Goal: Register for event/course

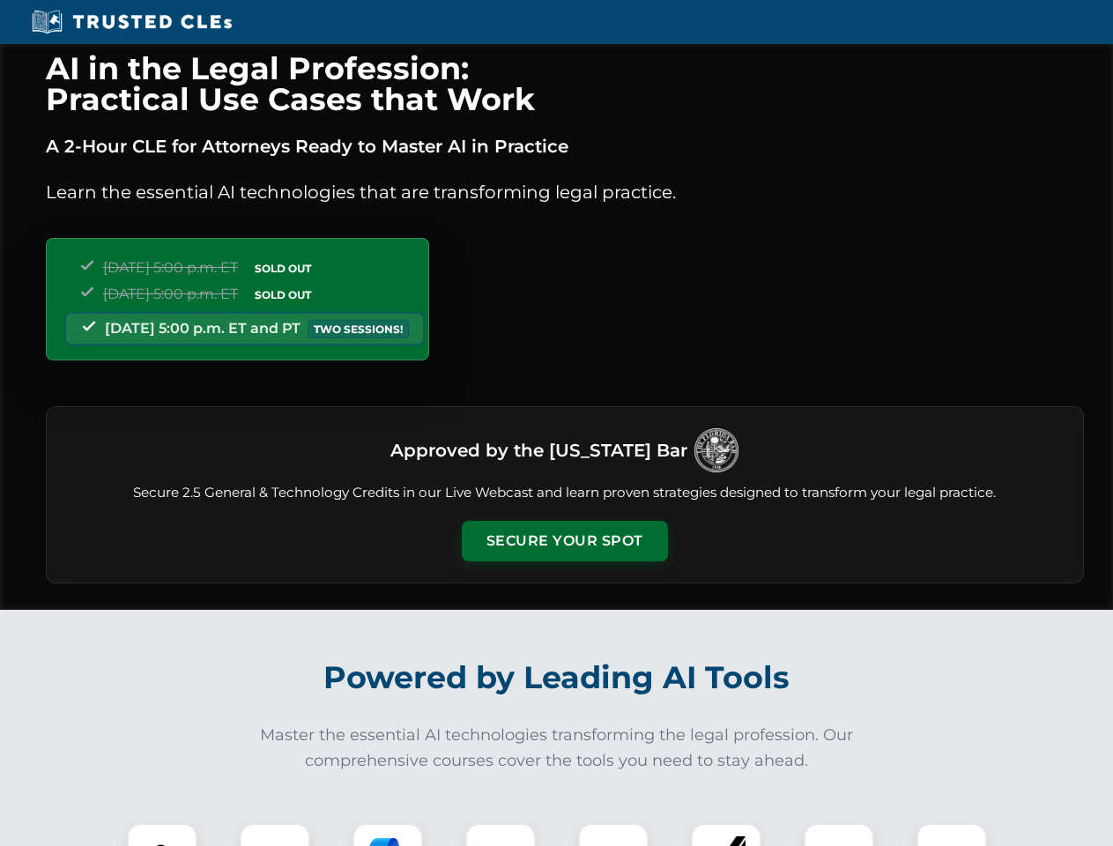
click at [564, 541] on button "Secure Your Spot" at bounding box center [565, 541] width 206 height 41
click at [162, 834] on img at bounding box center [162, 858] width 51 height 51
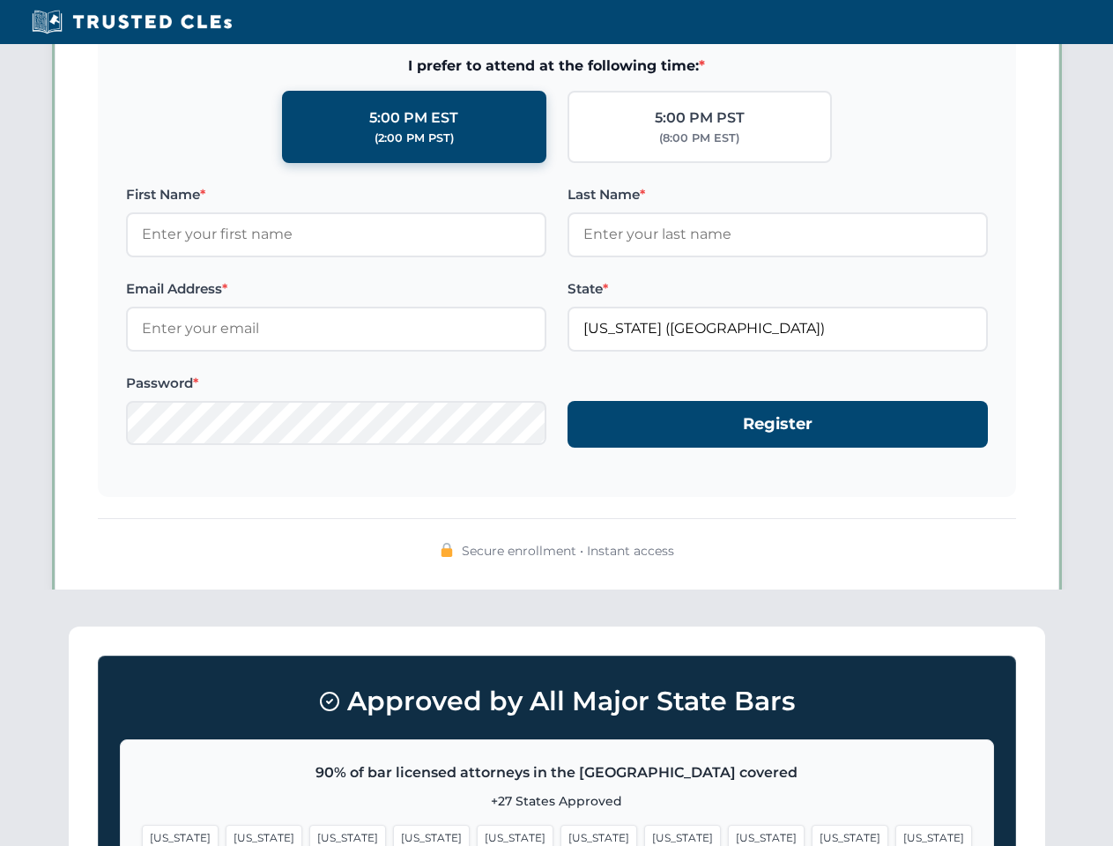
click at [644, 834] on span "[US_STATE]" at bounding box center [682, 838] width 77 height 26
click at [812, 834] on span "[US_STATE]" at bounding box center [850, 838] width 77 height 26
